Goal: Navigation & Orientation: Find specific page/section

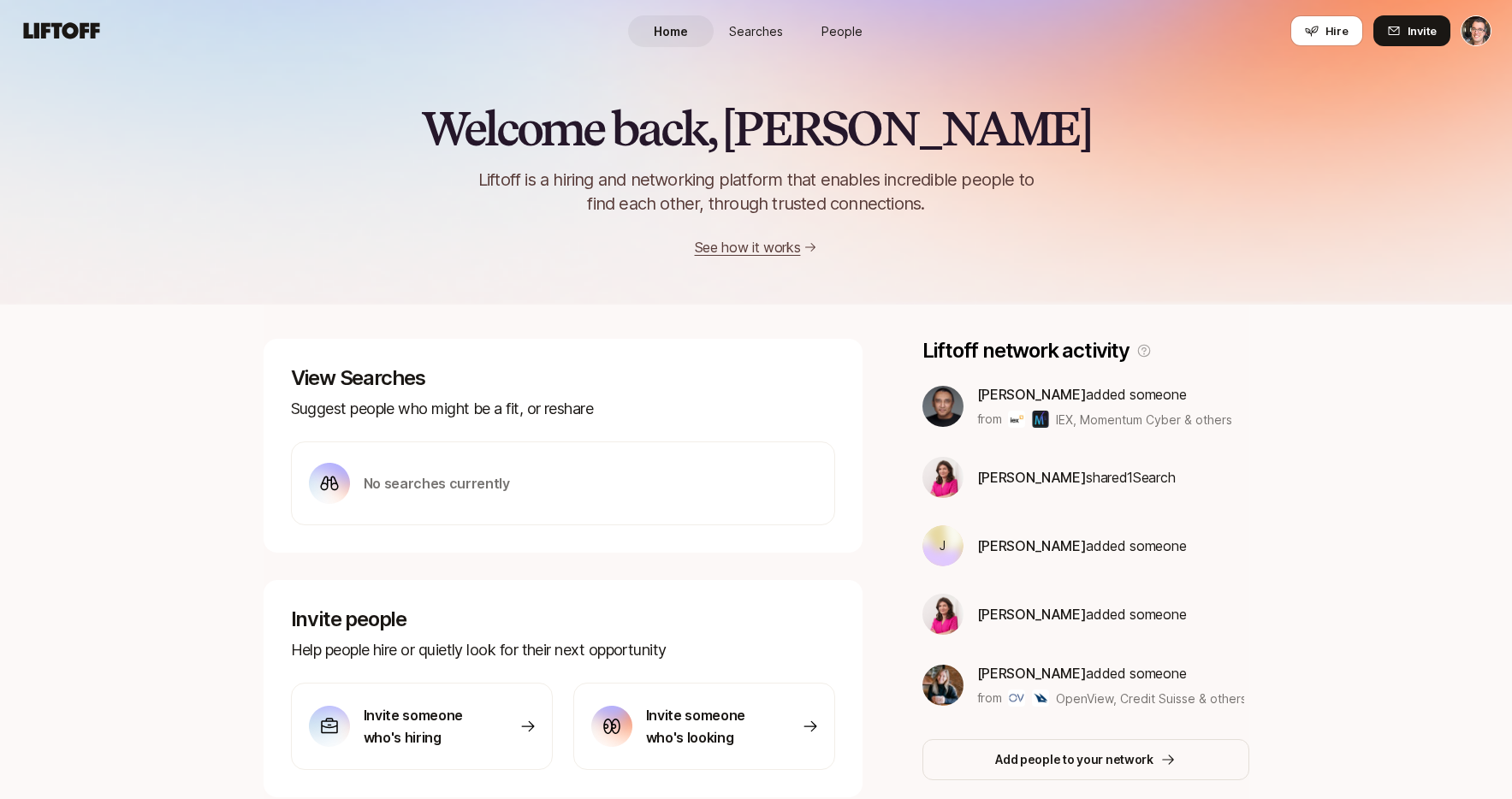
click at [305, 207] on div "Welcome back, Eric 👋 Liftoff is a hiring and networking platform that enables i…" at bounding box center [756, 181] width 1512 height 156
click at [747, 30] on span "Searches" at bounding box center [756, 31] width 54 height 18
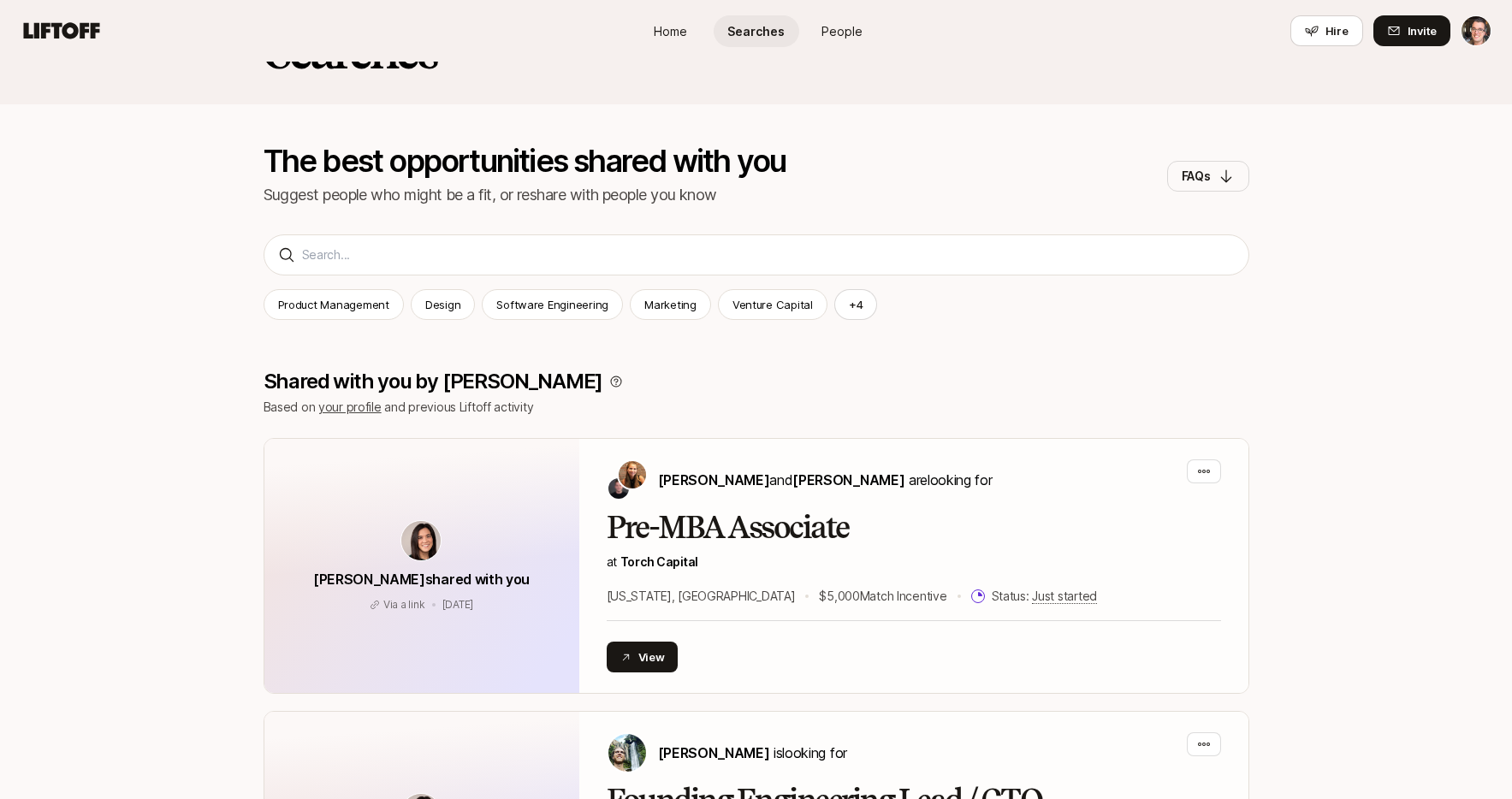
scroll to position [316, 0]
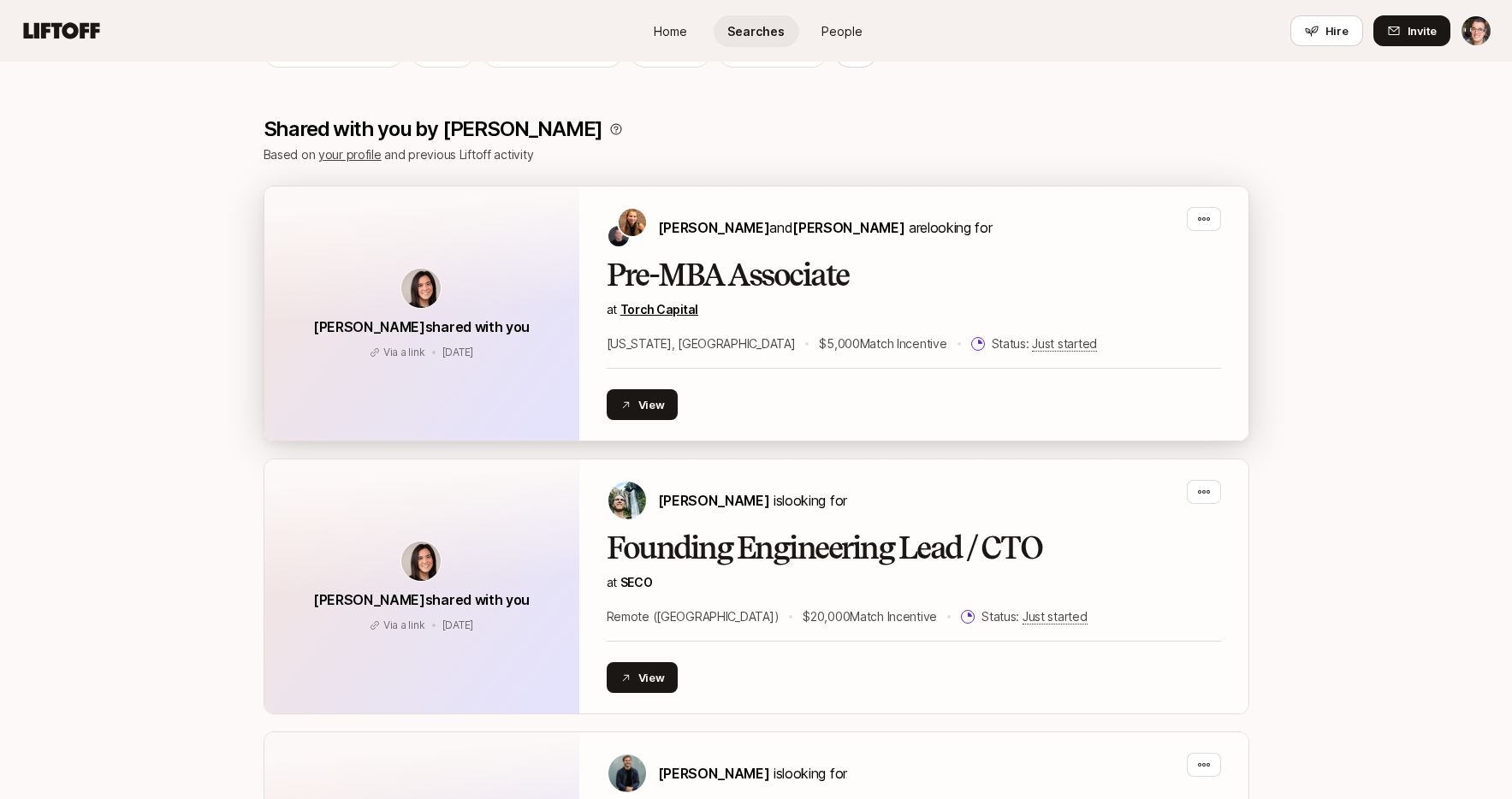
click at [666, 312] on link "Torch Capital" at bounding box center [658, 310] width 78 height 15
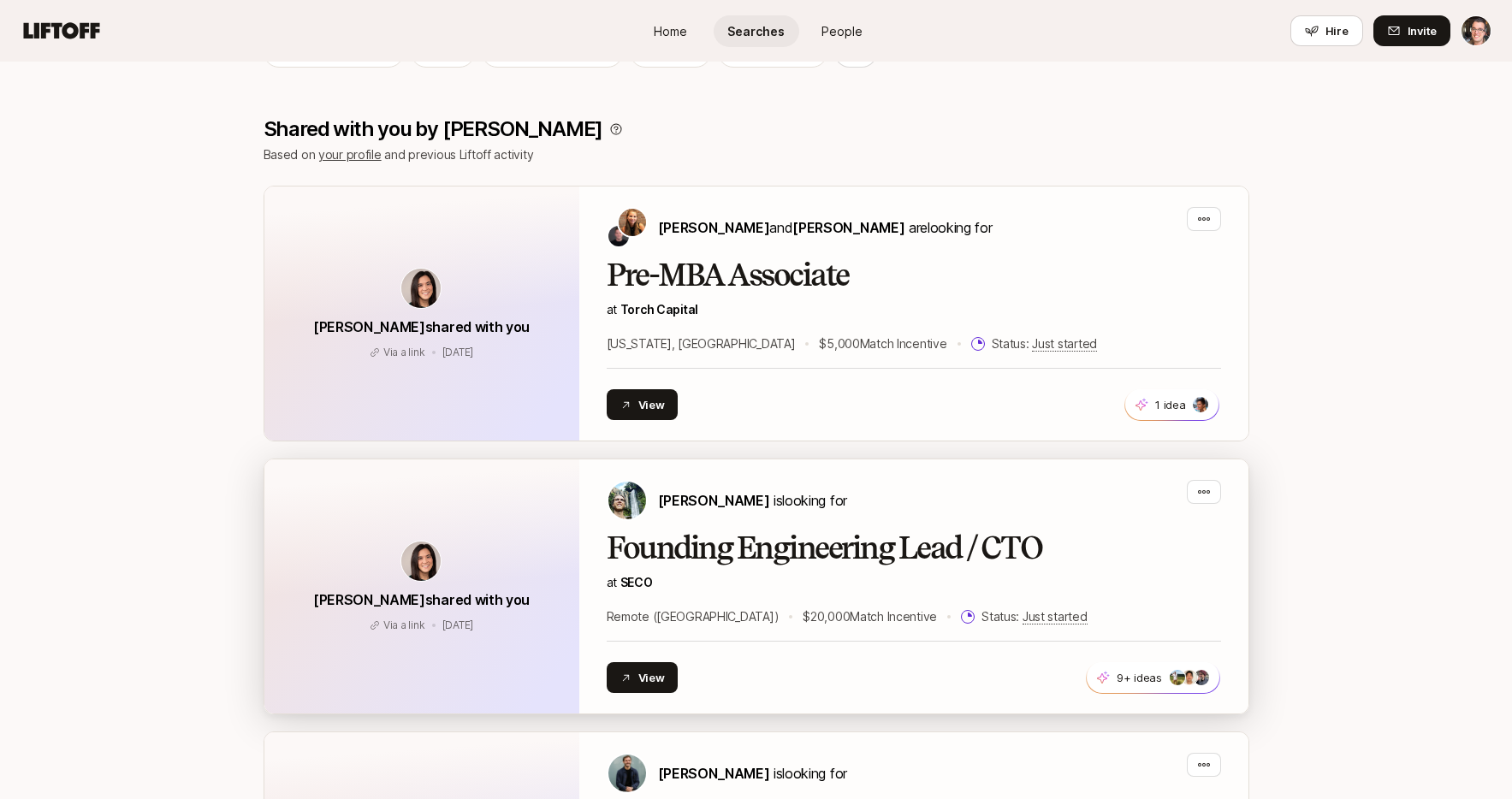
click at [635, 581] on span "SECO" at bounding box center [636, 583] width 32 height 15
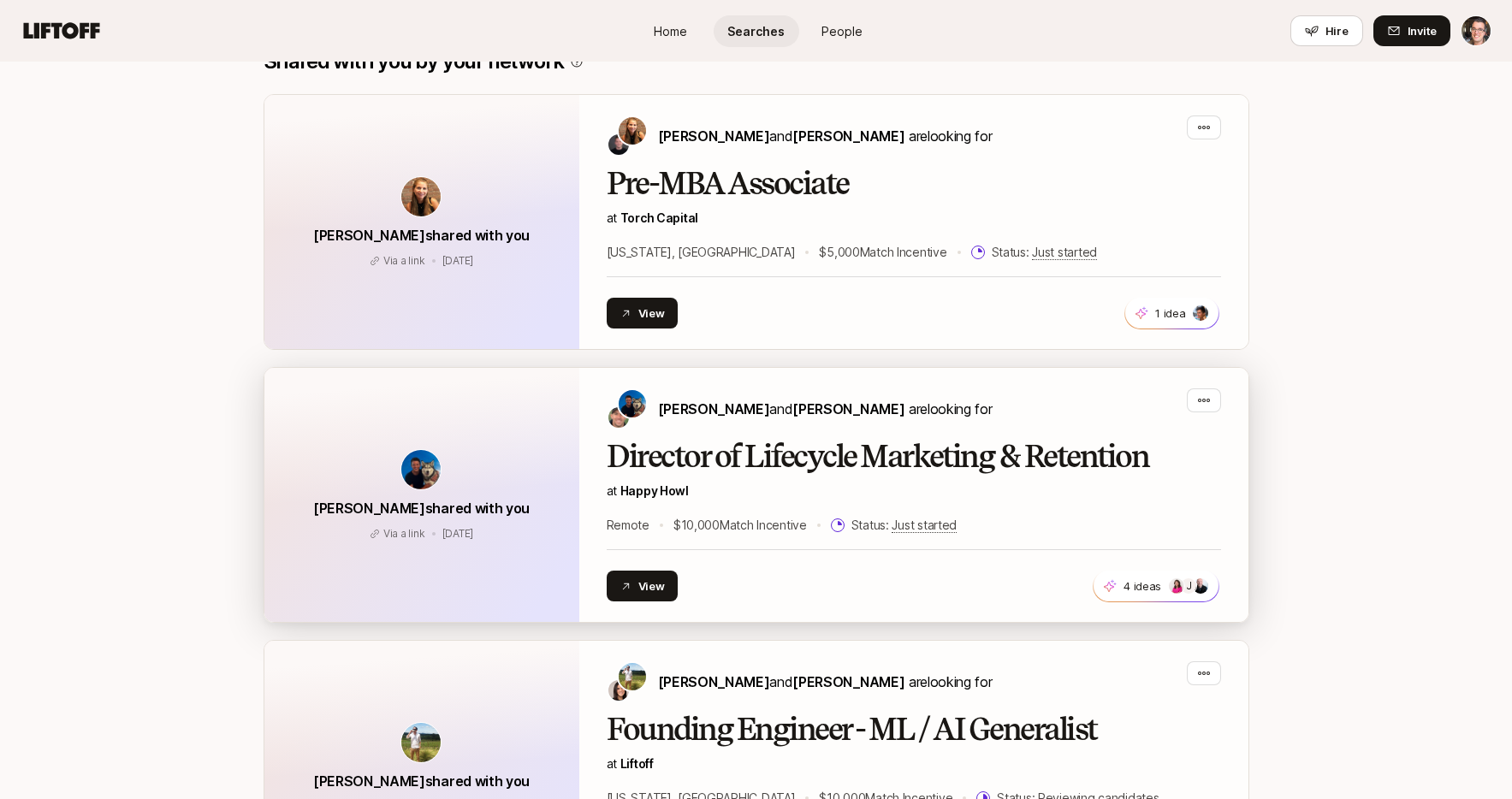
scroll to position [1404, 0]
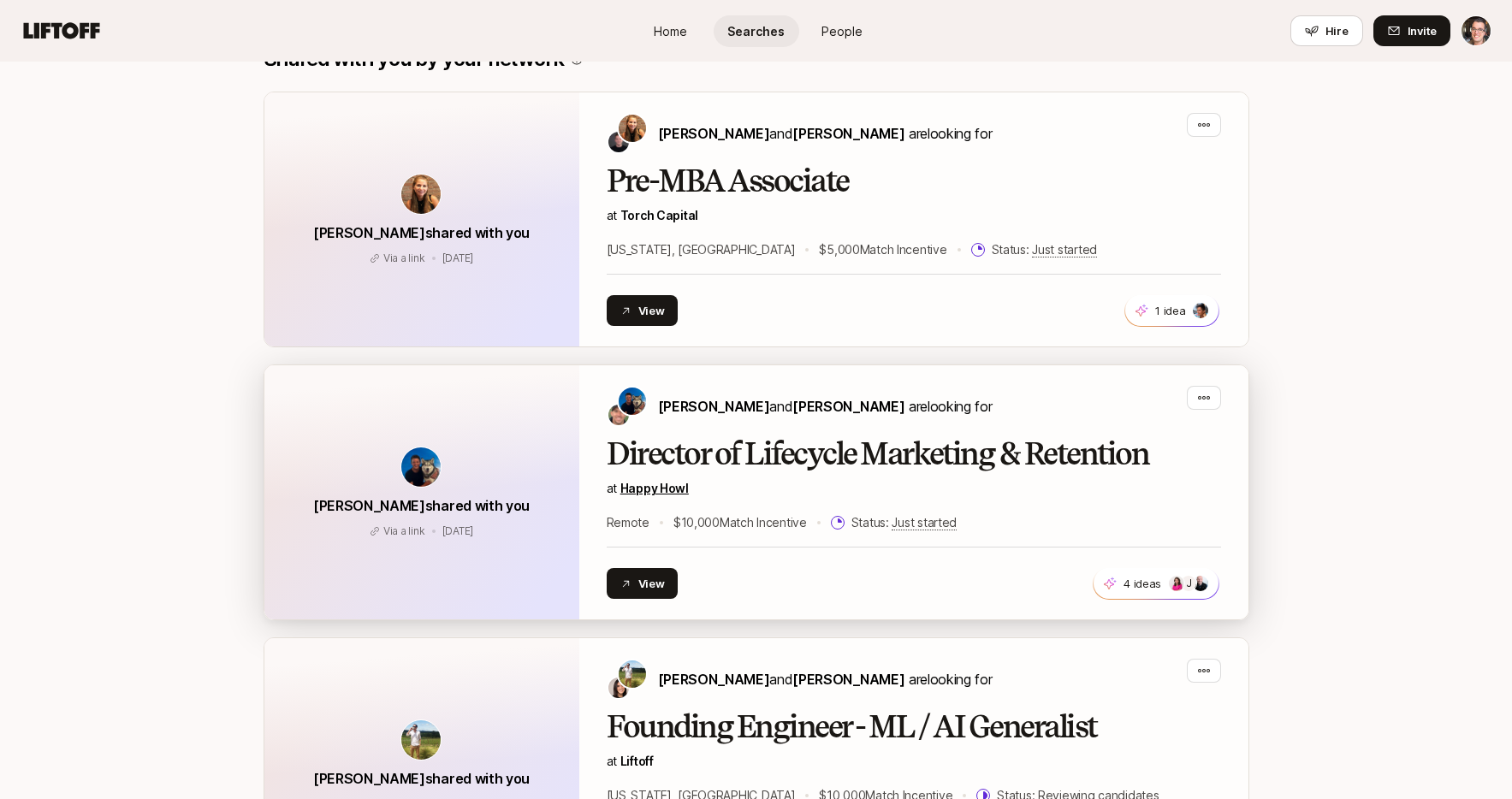
click at [656, 488] on link "Happy Howl" at bounding box center [654, 488] width 69 height 15
